Goal: Check status: Check status

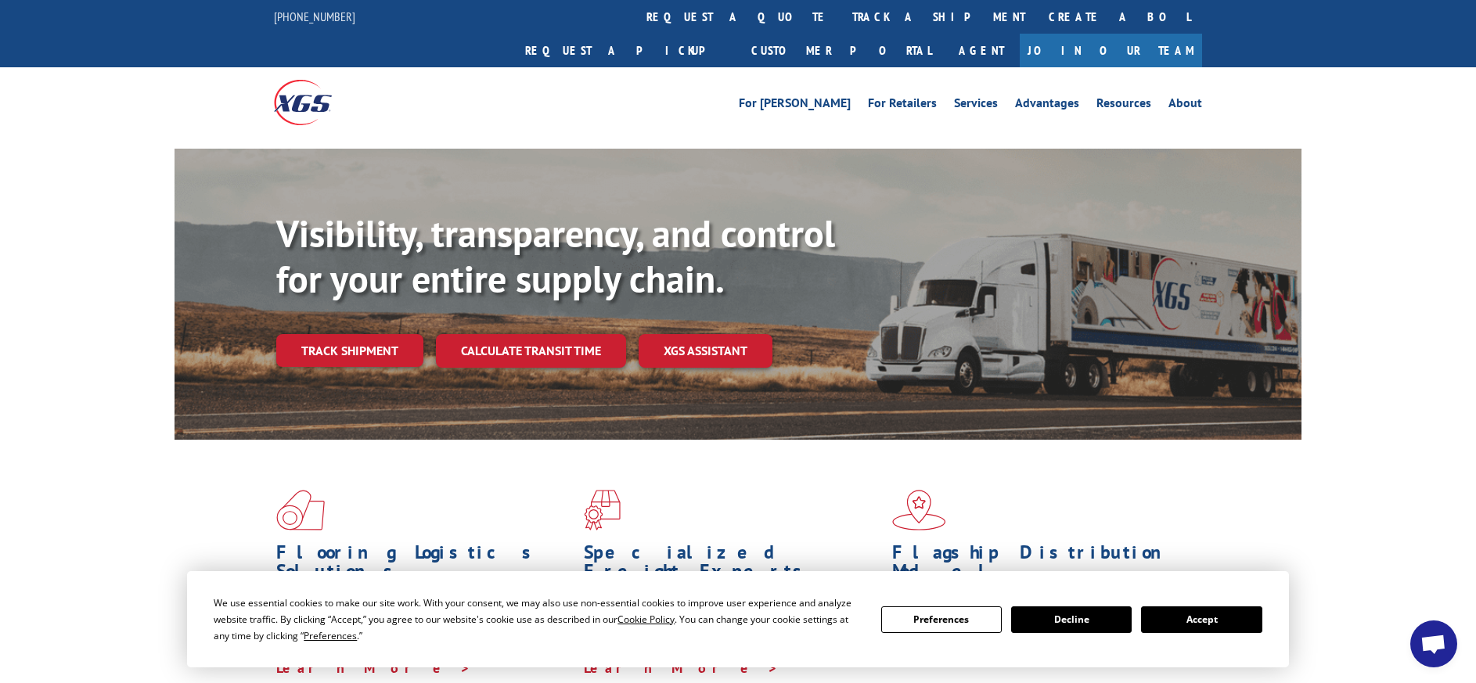
click at [1208, 622] on button "Accept" at bounding box center [1201, 619] width 120 height 27
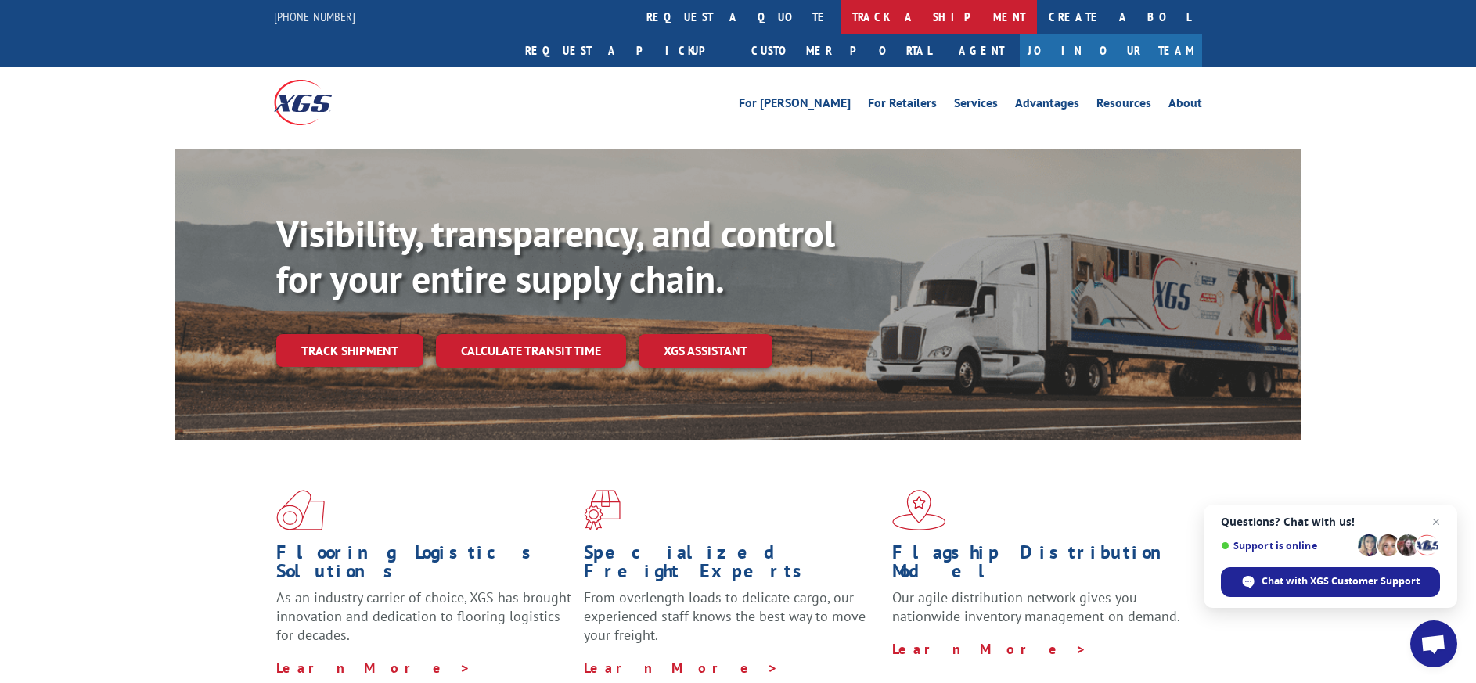
click at [840, 18] on link "track a shipment" at bounding box center [938, 17] width 196 height 34
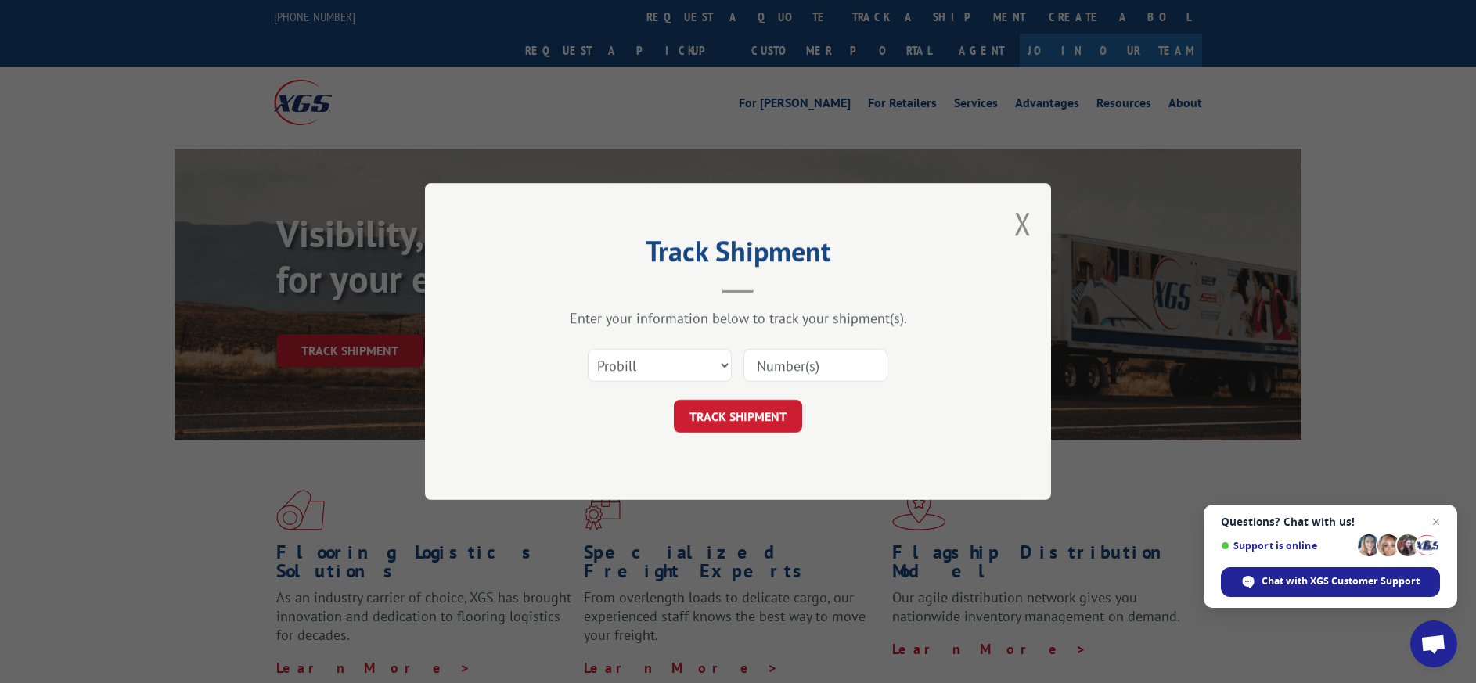
click at [796, 365] on input at bounding box center [815, 365] width 144 height 33
type input "449521591"
click at [728, 414] on button "TRACK SHIPMENT" at bounding box center [738, 416] width 128 height 33
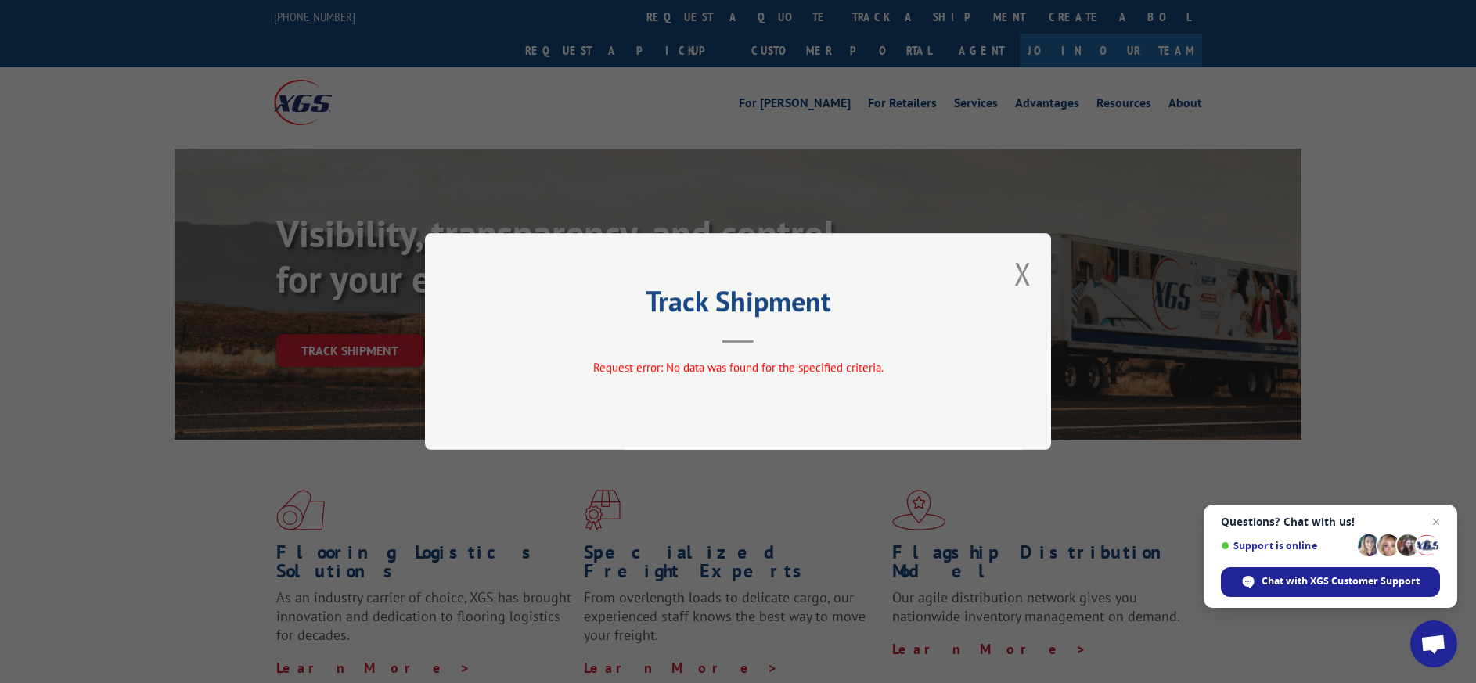
click at [1032, 270] on div "Track Shipment Request error: No data was found for the specified criteria." at bounding box center [738, 341] width 626 height 217
click at [1028, 271] on button "Close modal" at bounding box center [1022, 273] width 17 height 41
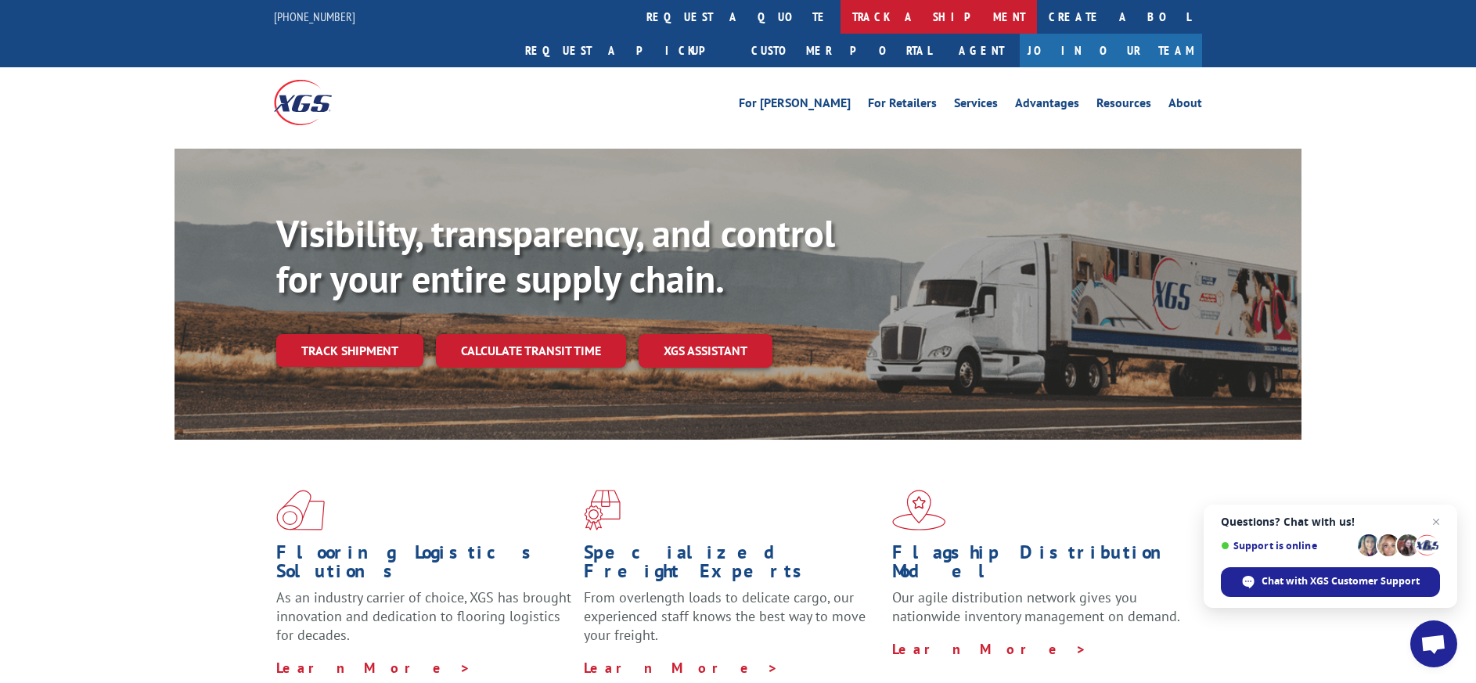
click at [840, 9] on link "track a shipment" at bounding box center [938, 17] width 196 height 34
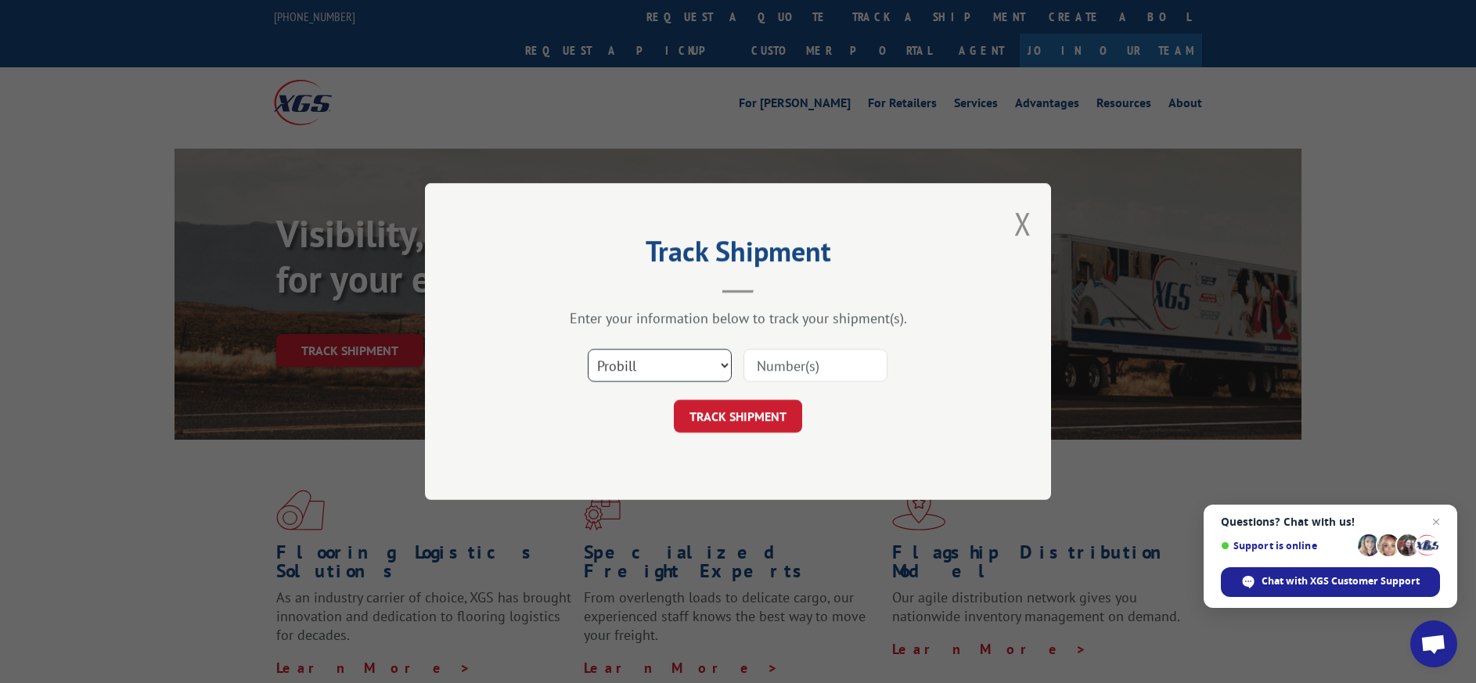
click at [653, 361] on select "Select category... Probill BOL PO" at bounding box center [660, 365] width 144 height 33
select select "po"
click at [588, 349] on select "Select category... Probill BOL PO" at bounding box center [660, 365] width 144 height 33
click at [822, 369] on input at bounding box center [815, 365] width 144 height 33
type input "89502605"
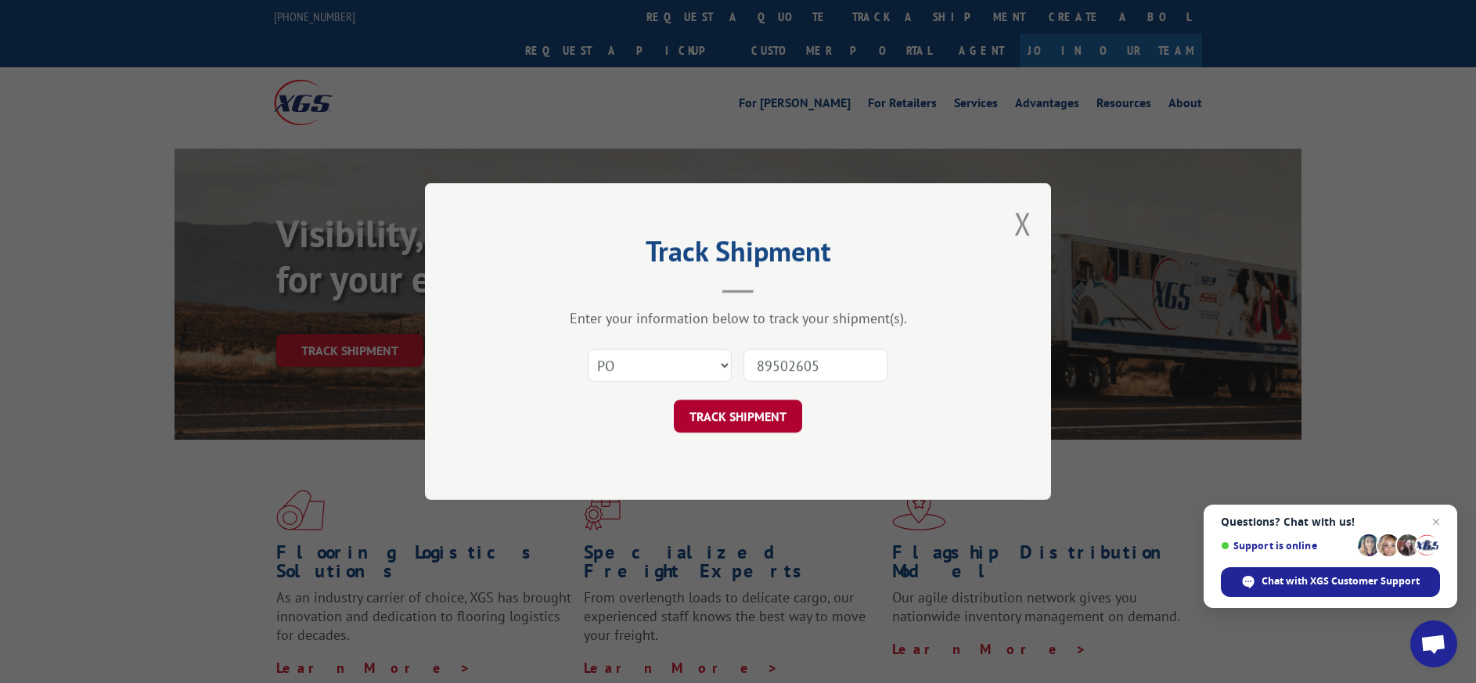
click at [764, 414] on button "TRACK SHIPMENT" at bounding box center [738, 416] width 128 height 33
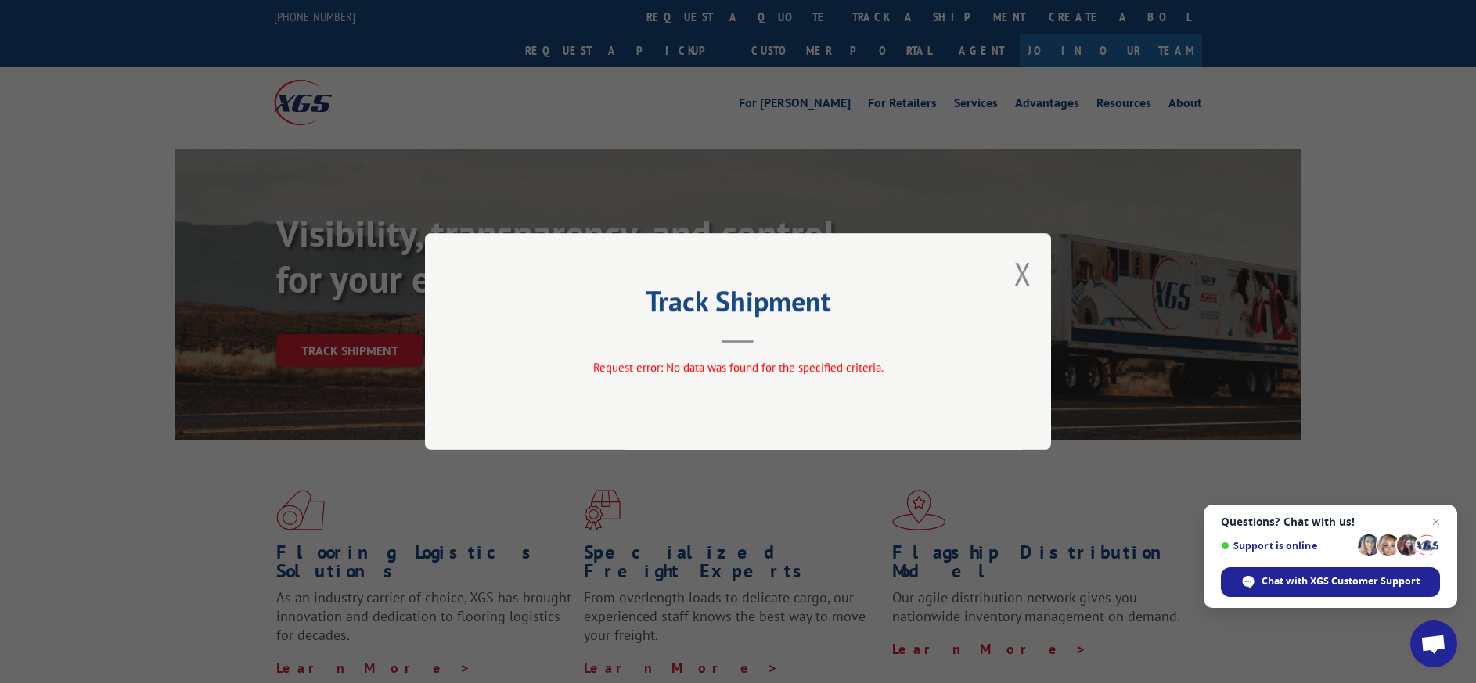
click at [1042, 271] on div "Track Shipment Request error: No data was found for the specified criteria." at bounding box center [738, 341] width 626 height 217
click at [1019, 269] on button "Close modal" at bounding box center [1022, 273] width 17 height 41
